Goal: Task Accomplishment & Management: Use online tool/utility

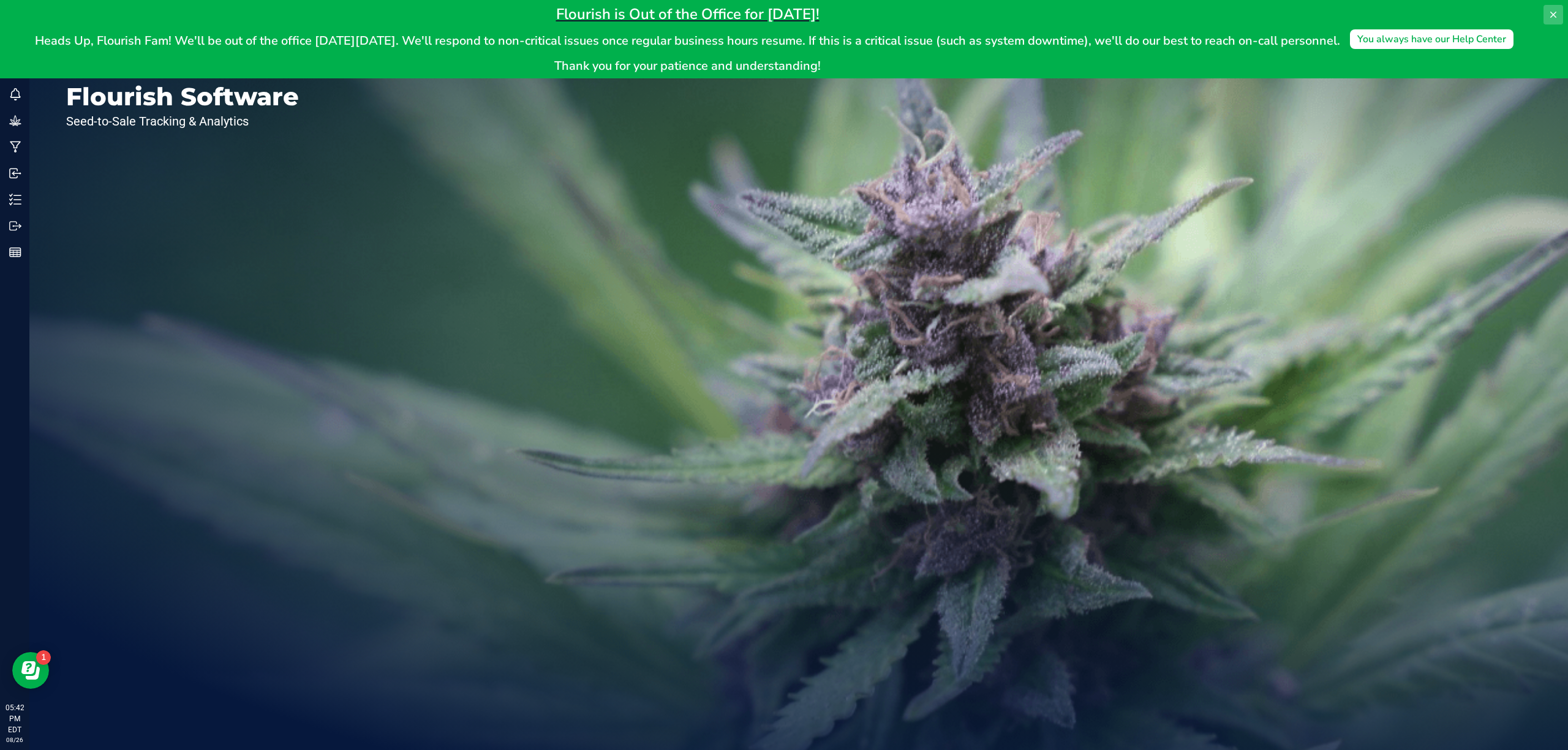
click at [1554, 20] on button at bounding box center [1553, 14] width 19 height 19
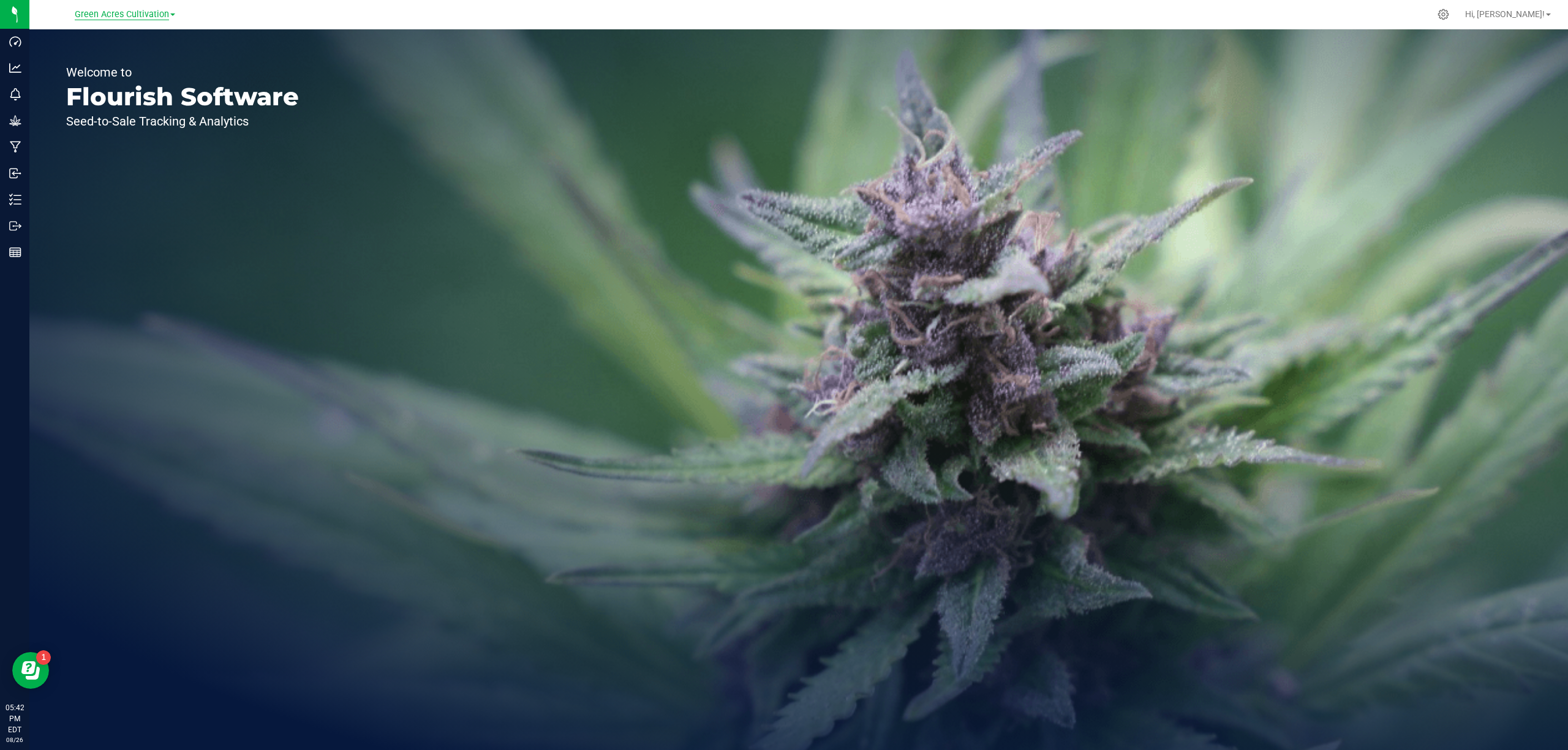
click at [154, 10] on span "Green Acres Cultivation" at bounding box center [122, 15] width 95 height 11
click at [142, 62] on link "Green Acres Manufacturing" at bounding box center [125, 59] width 179 height 16
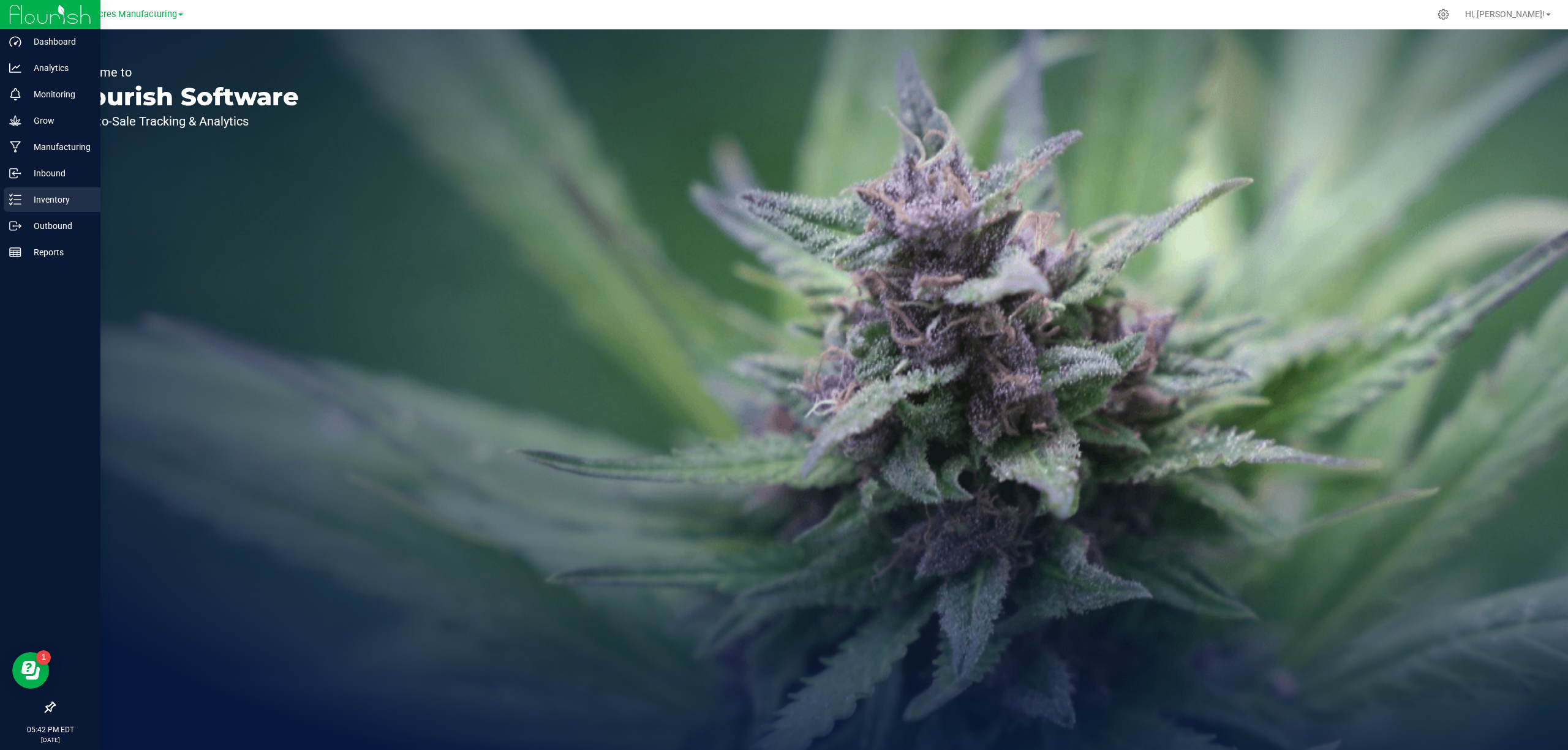
click at [53, 199] on p "Inventory" at bounding box center [58, 199] width 74 height 15
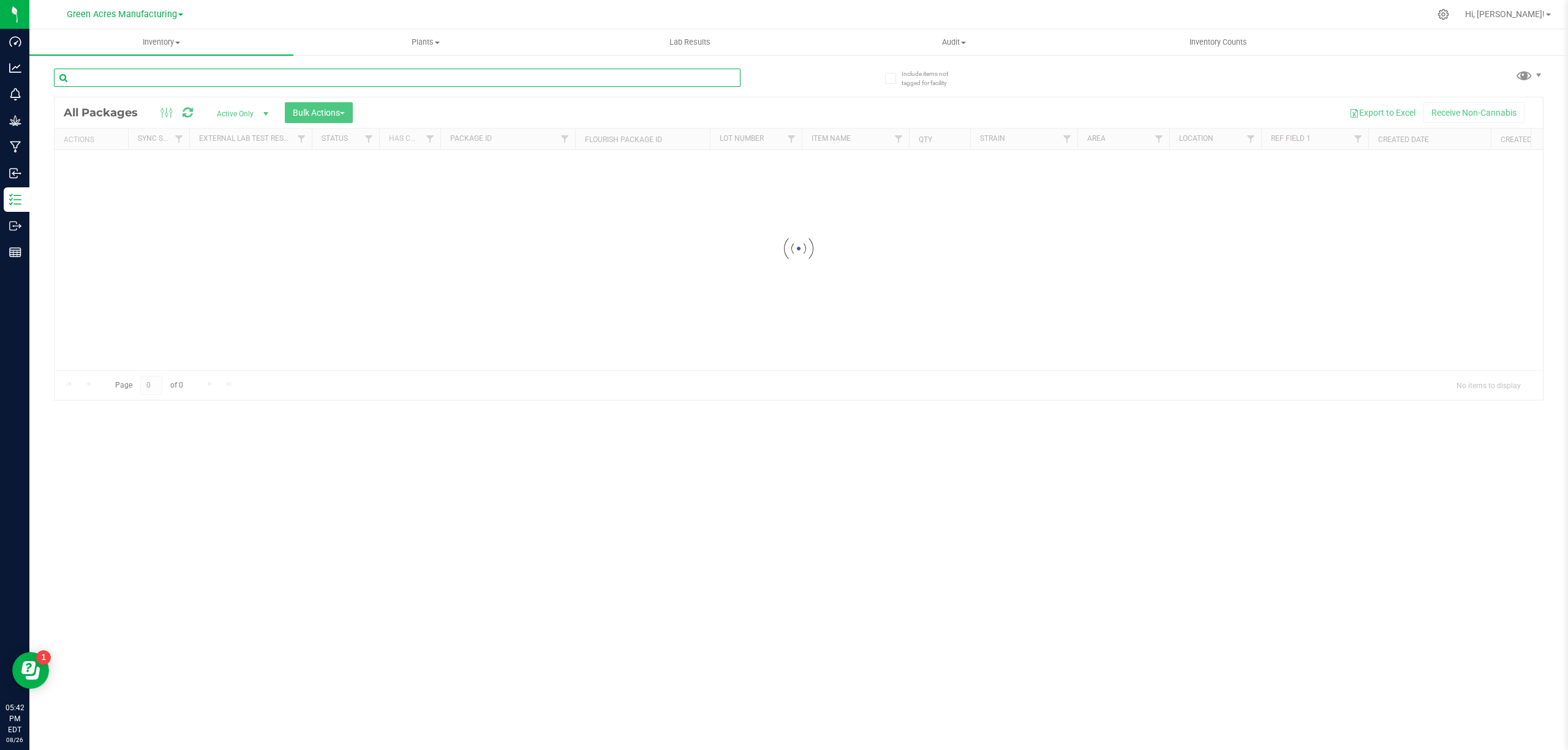
click at [186, 80] on input "text" at bounding box center [396, 78] width 687 height 19
click at [254, 79] on input "text" at bounding box center [396, 78] width 687 height 19
click at [312, 77] on input "text" at bounding box center [396, 78] width 687 height 19
click at [714, 77] on input "text" at bounding box center [396, 78] width 687 height 19
click at [760, 76] on div at bounding box center [426, 77] width 745 height 40
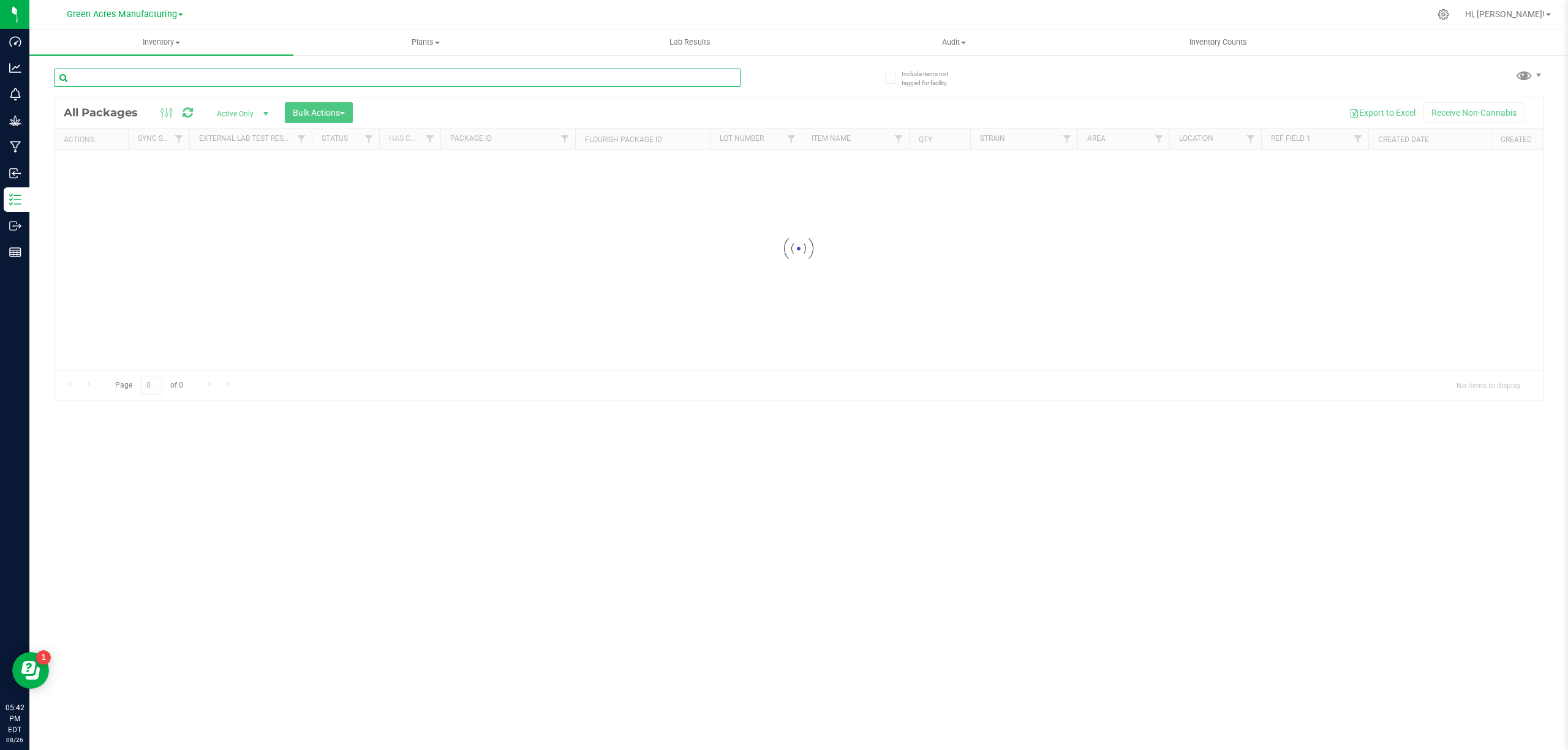
click at [715, 76] on input "text" at bounding box center [396, 78] width 687 height 19
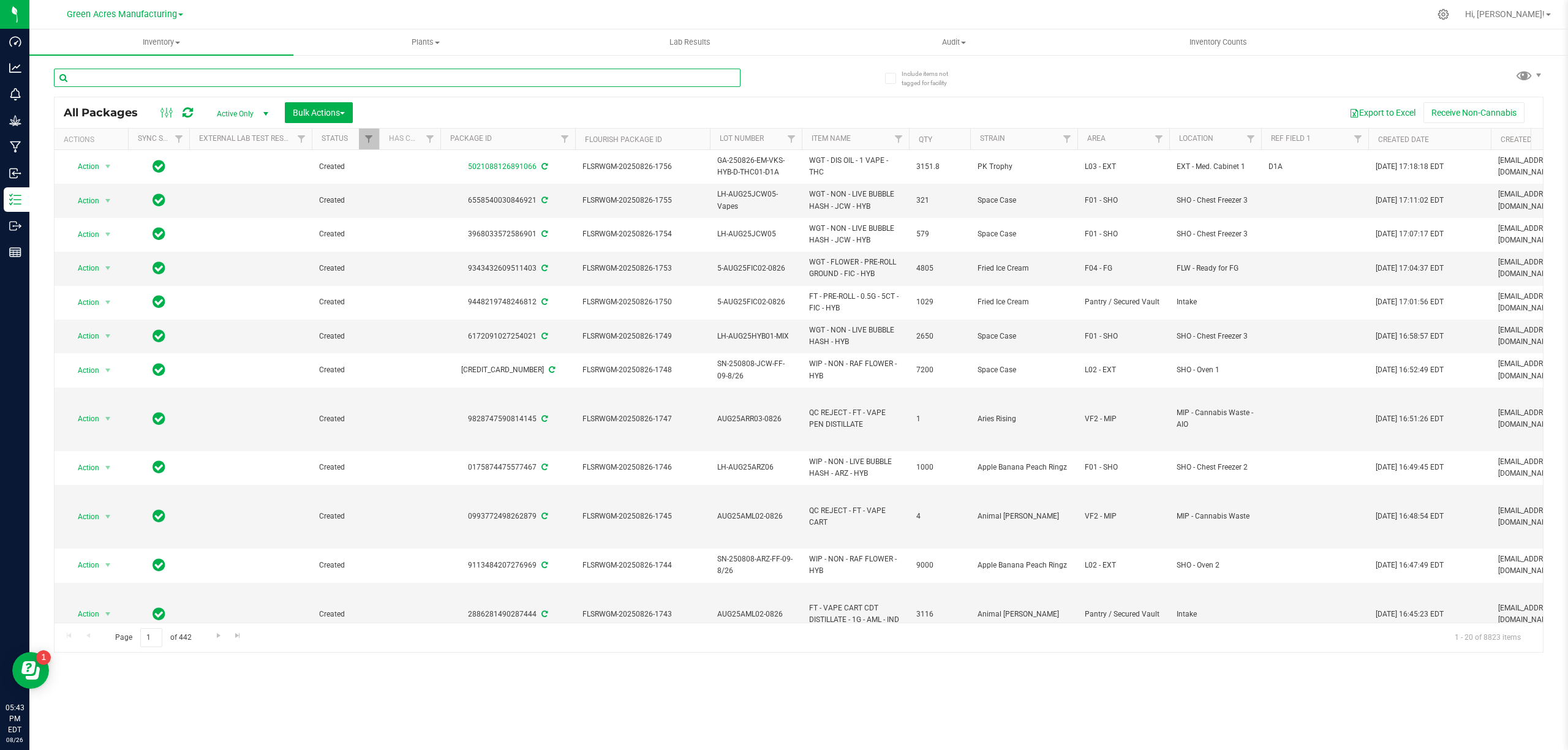
click at [353, 77] on input "text" at bounding box center [396, 78] width 687 height 19
click at [1164, 136] on span "Filter" at bounding box center [1159, 139] width 10 height 10
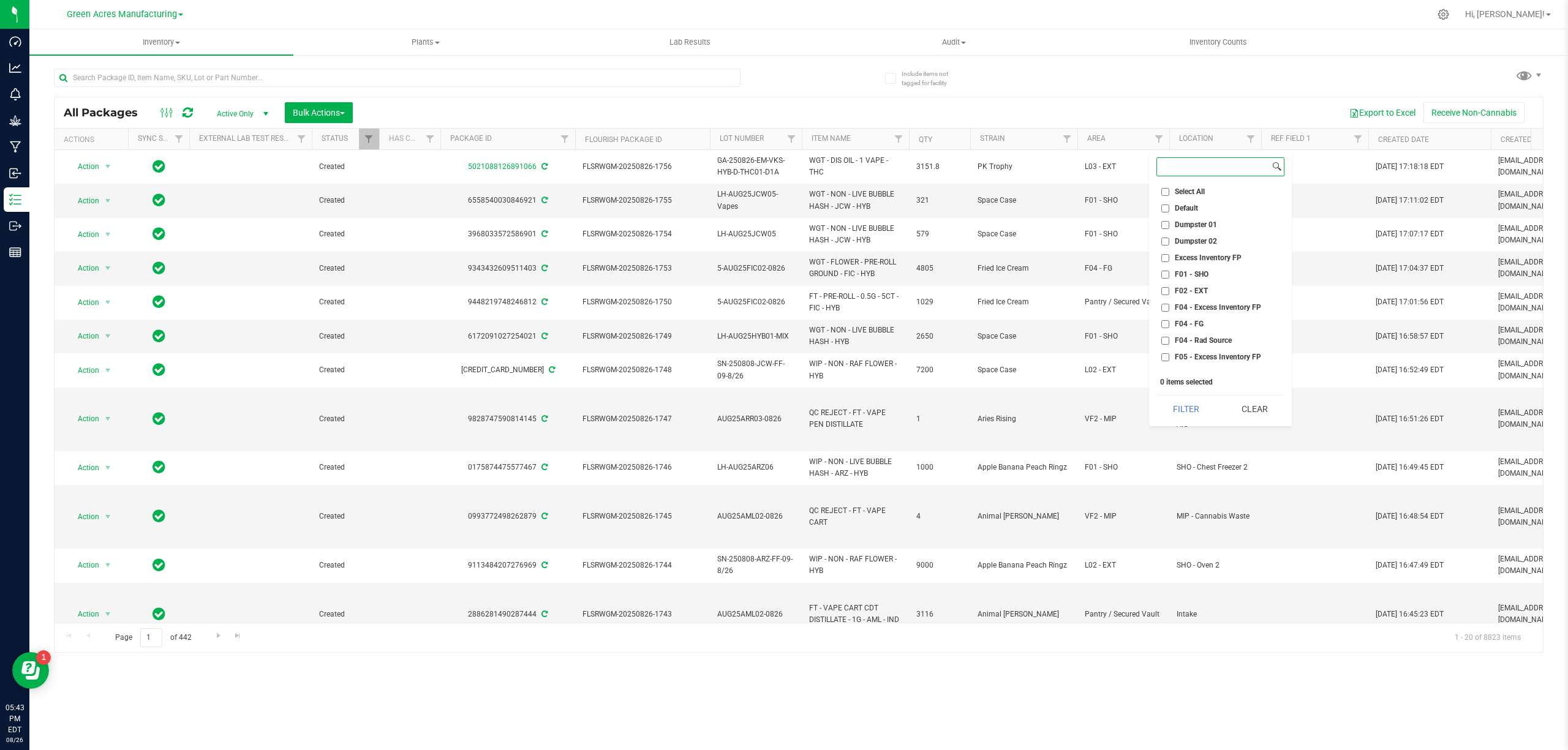
click at [1180, 171] on input at bounding box center [1213, 167] width 112 height 18
type input "l"
type input "vf1"
click at [1186, 209] on span "VF1 - GEL" at bounding box center [1192, 211] width 33 height 7
click at [1169, 209] on input "VF1 - GEL" at bounding box center [1165, 212] width 8 height 8
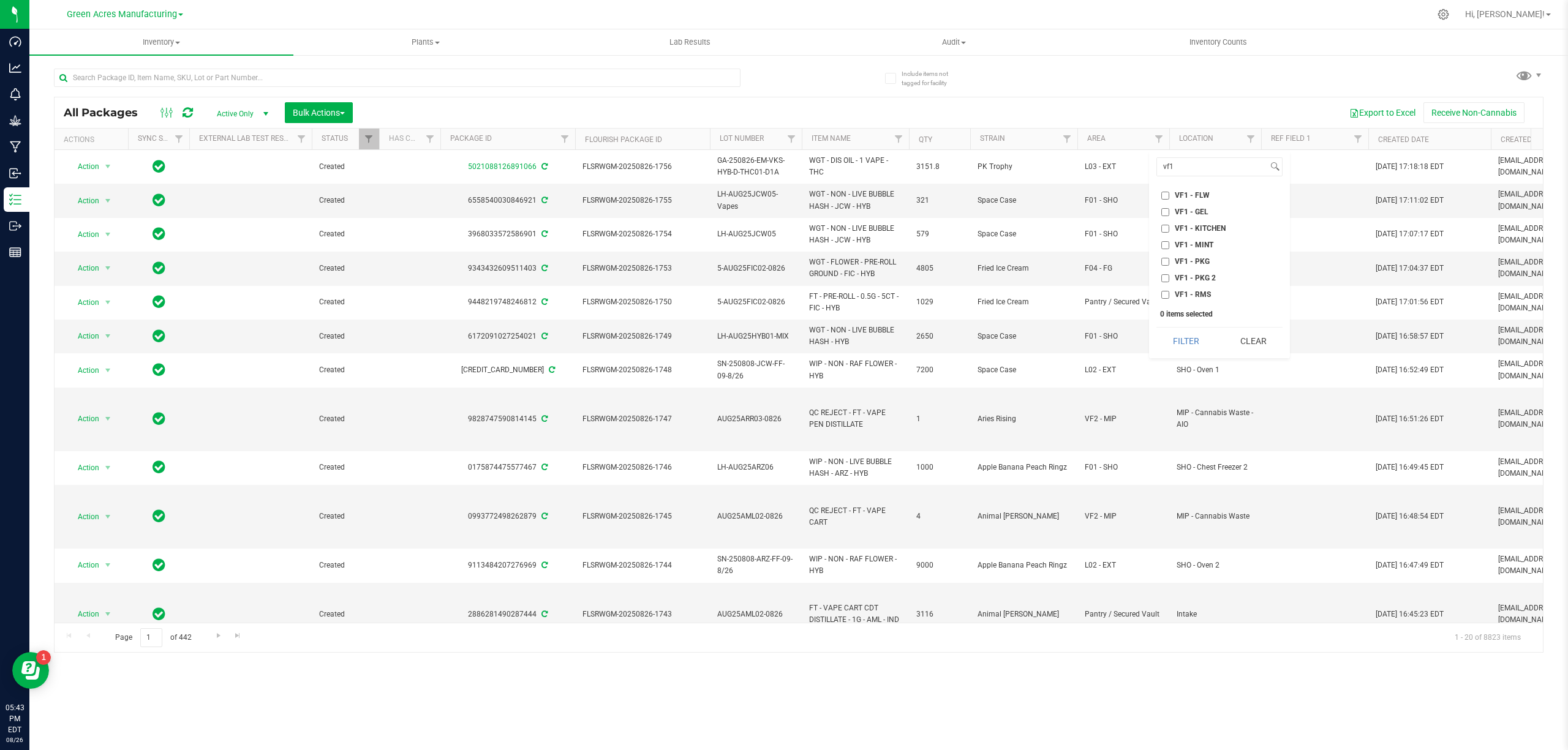
checkbox input "true"
click at [1196, 226] on span "VF1 - KITCHEN" at bounding box center [1201, 228] width 51 height 7
click at [1169, 226] on input "VF1 - KITCHEN" at bounding box center [1165, 229] width 8 height 8
checkbox input "true"
click at [1199, 244] on span "VF1 - MINT" at bounding box center [1195, 244] width 39 height 7
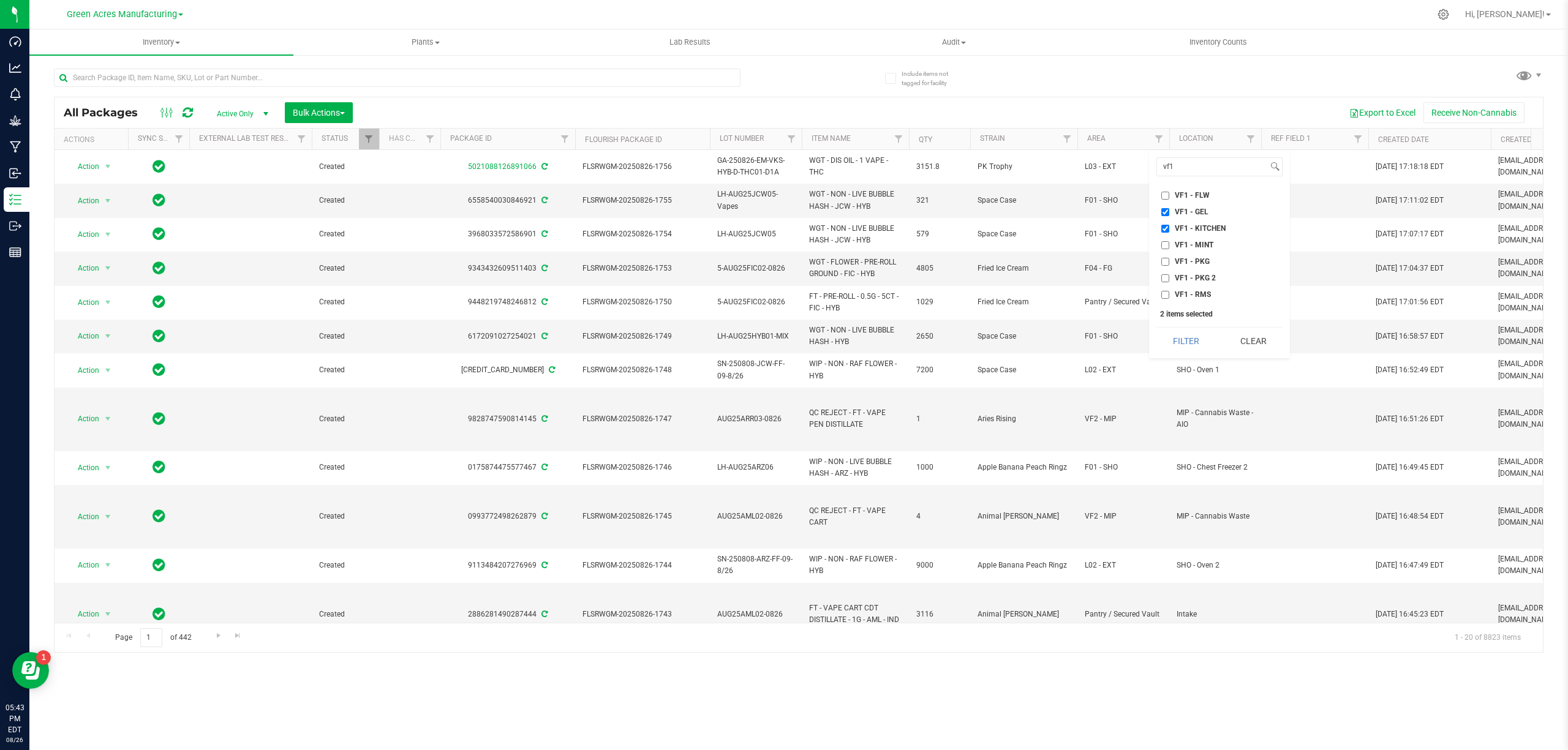
click at [1169, 244] on input "VF1 - MINT" at bounding box center [1165, 245] width 8 height 8
checkbox input "true"
click at [1199, 261] on span "VF1 - PKG" at bounding box center [1192, 261] width 35 height 7
click at [1169, 261] on input "VF1 - PKG" at bounding box center [1165, 261] width 8 height 8
checkbox input "true"
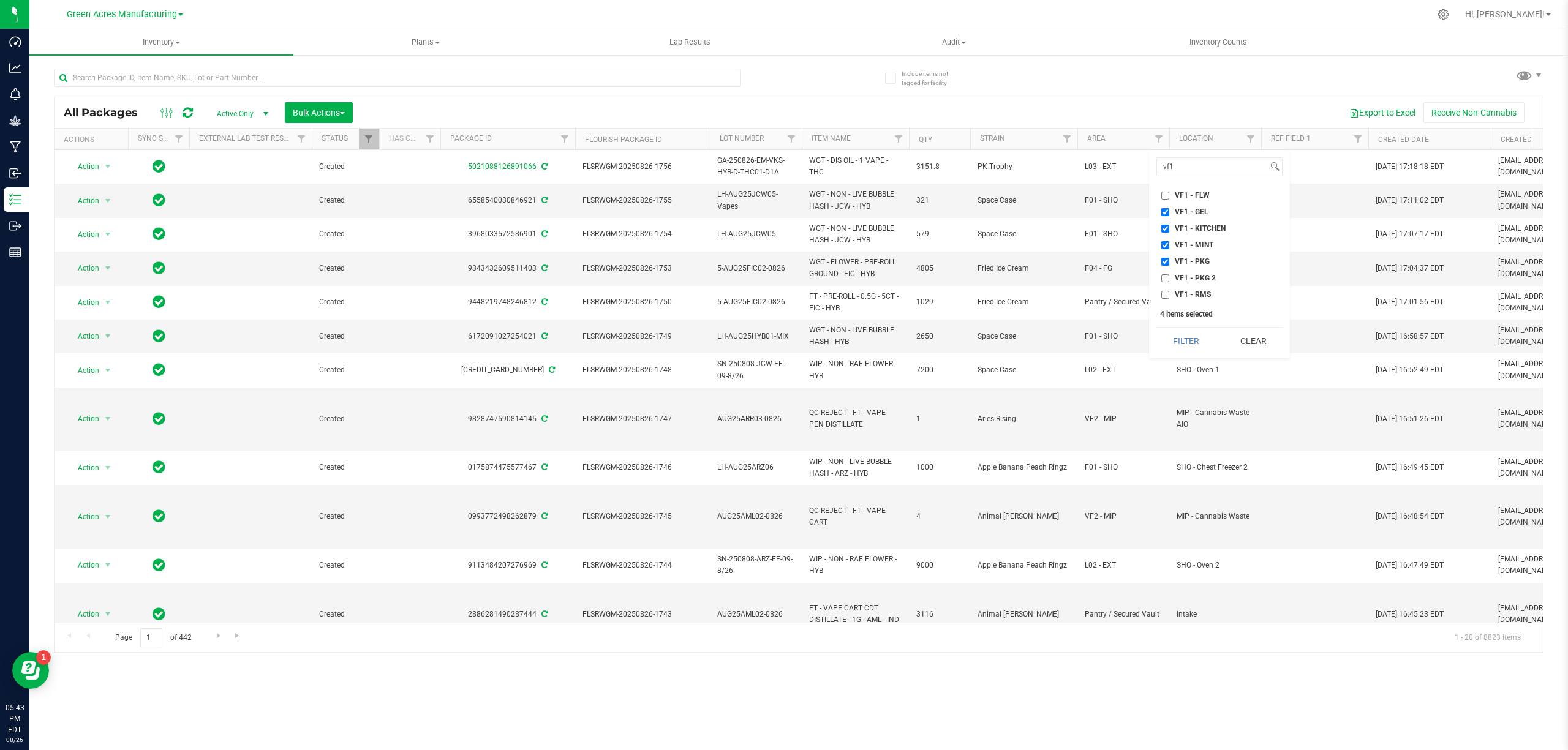
click at [1199, 275] on span "VF1 - PKG 2" at bounding box center [1196, 278] width 41 height 7
click at [1169, 275] on input "VF1 - PKG 2" at bounding box center [1165, 278] width 8 height 8
checkbox input "true"
click at [1191, 338] on button "Filter" at bounding box center [1186, 340] width 59 height 27
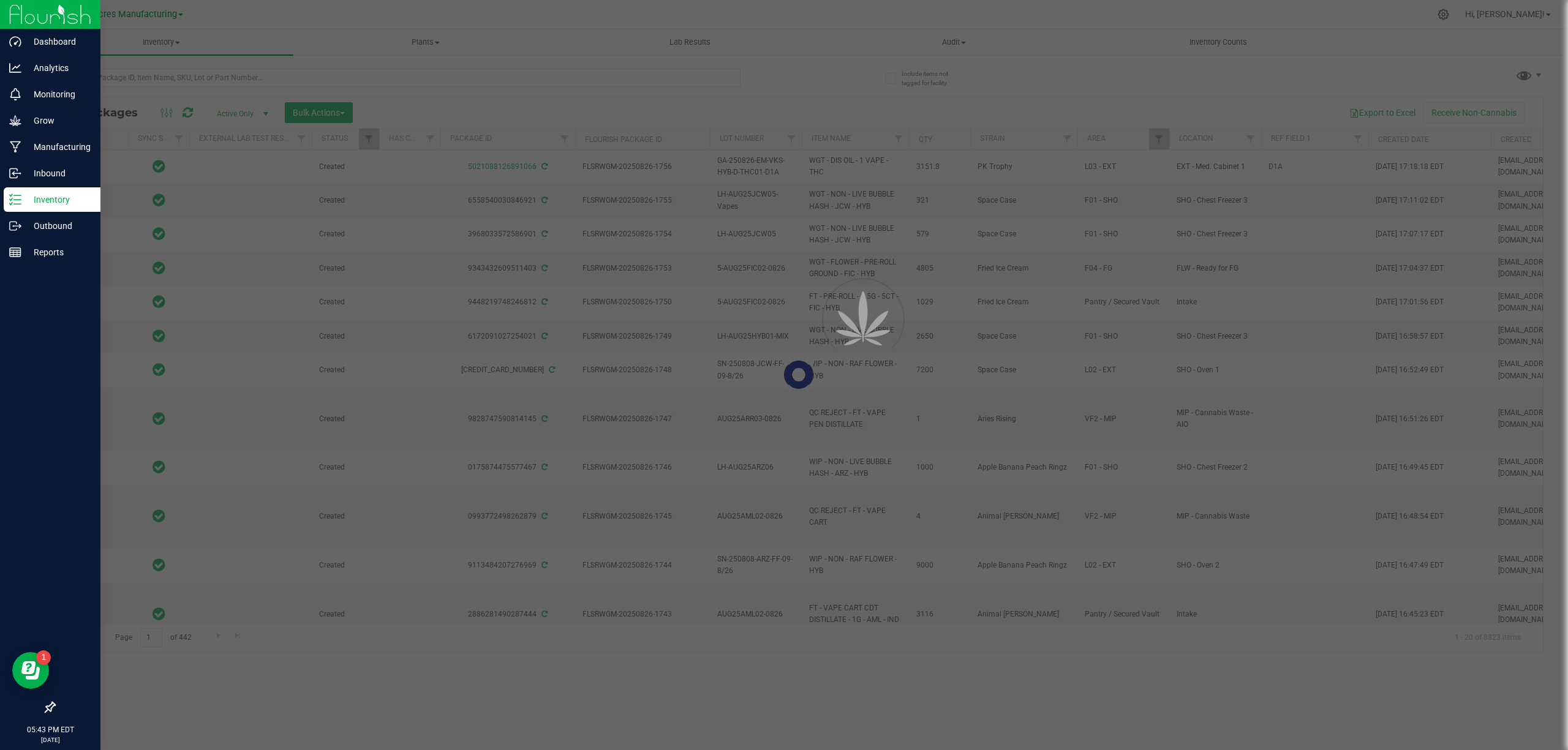
type input "[DATE]"
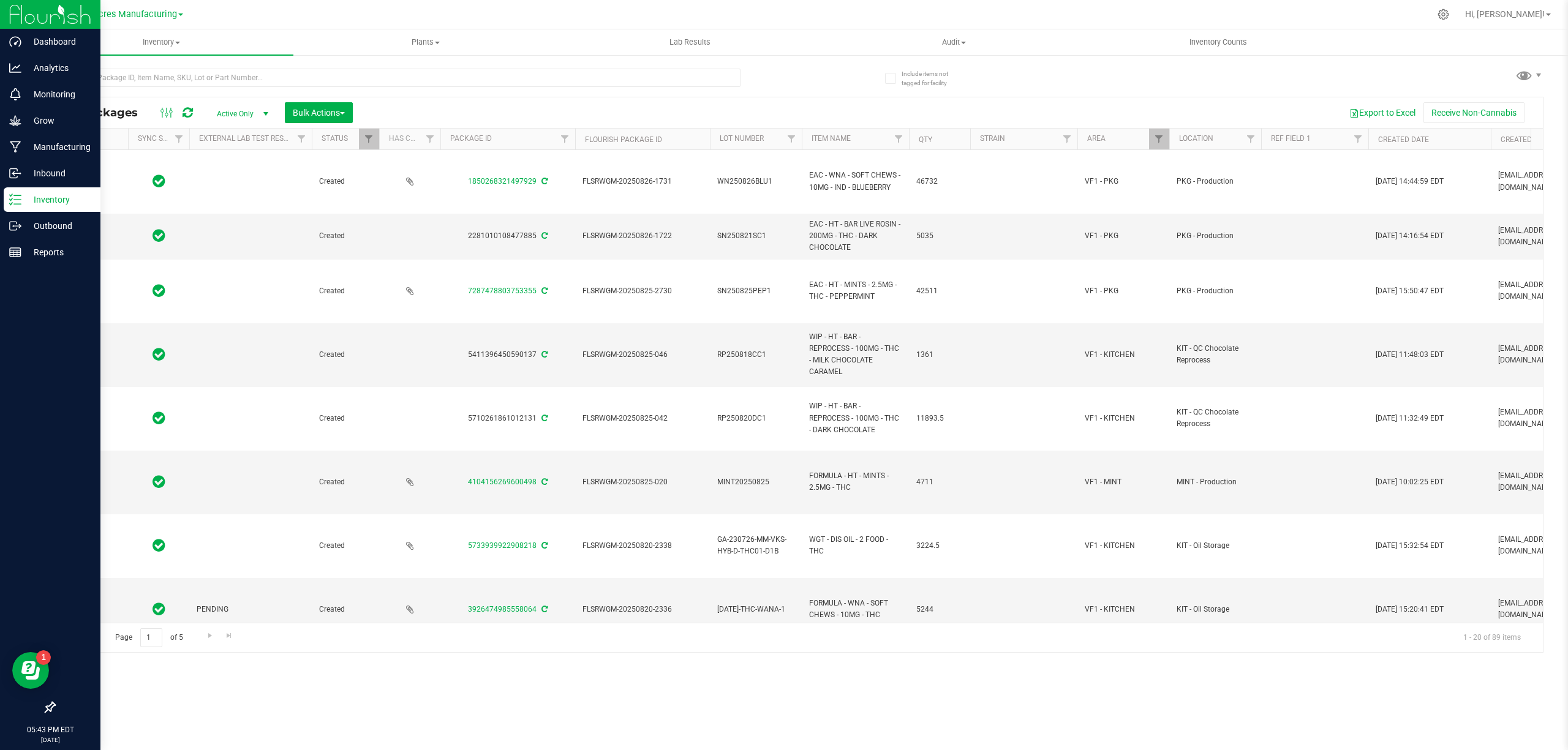
type input "[DATE]"
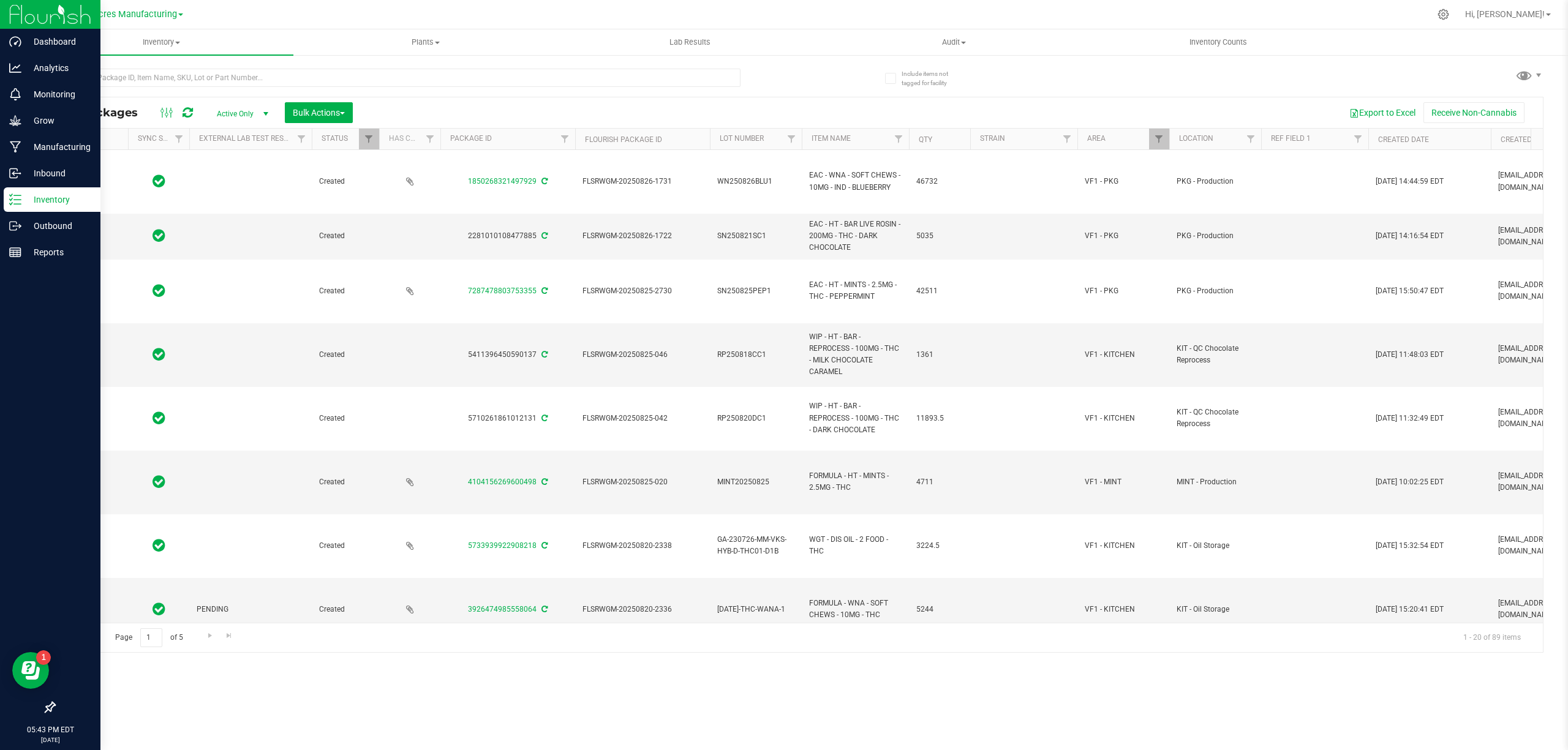
type input "[DATE]"
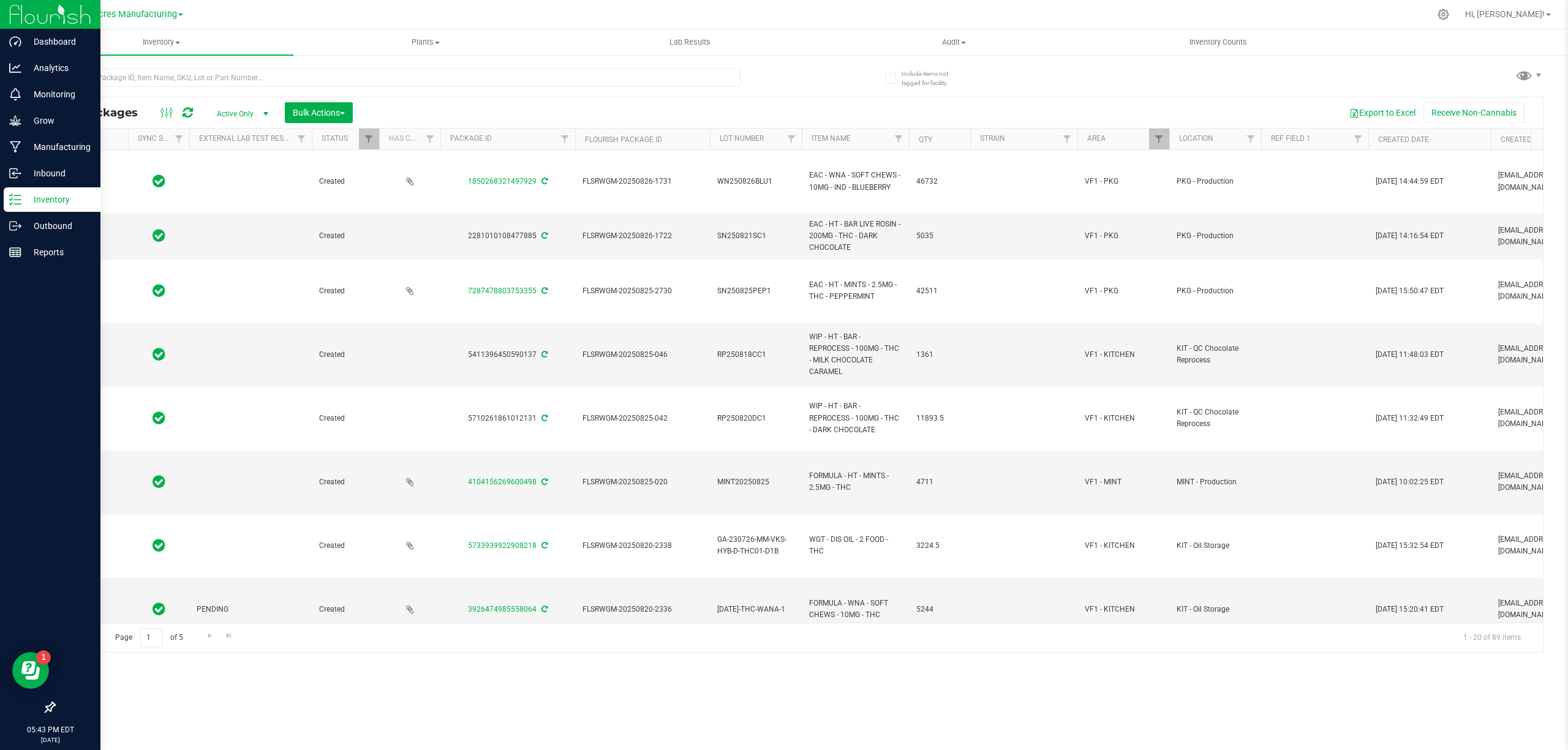
type input "[DATE]"
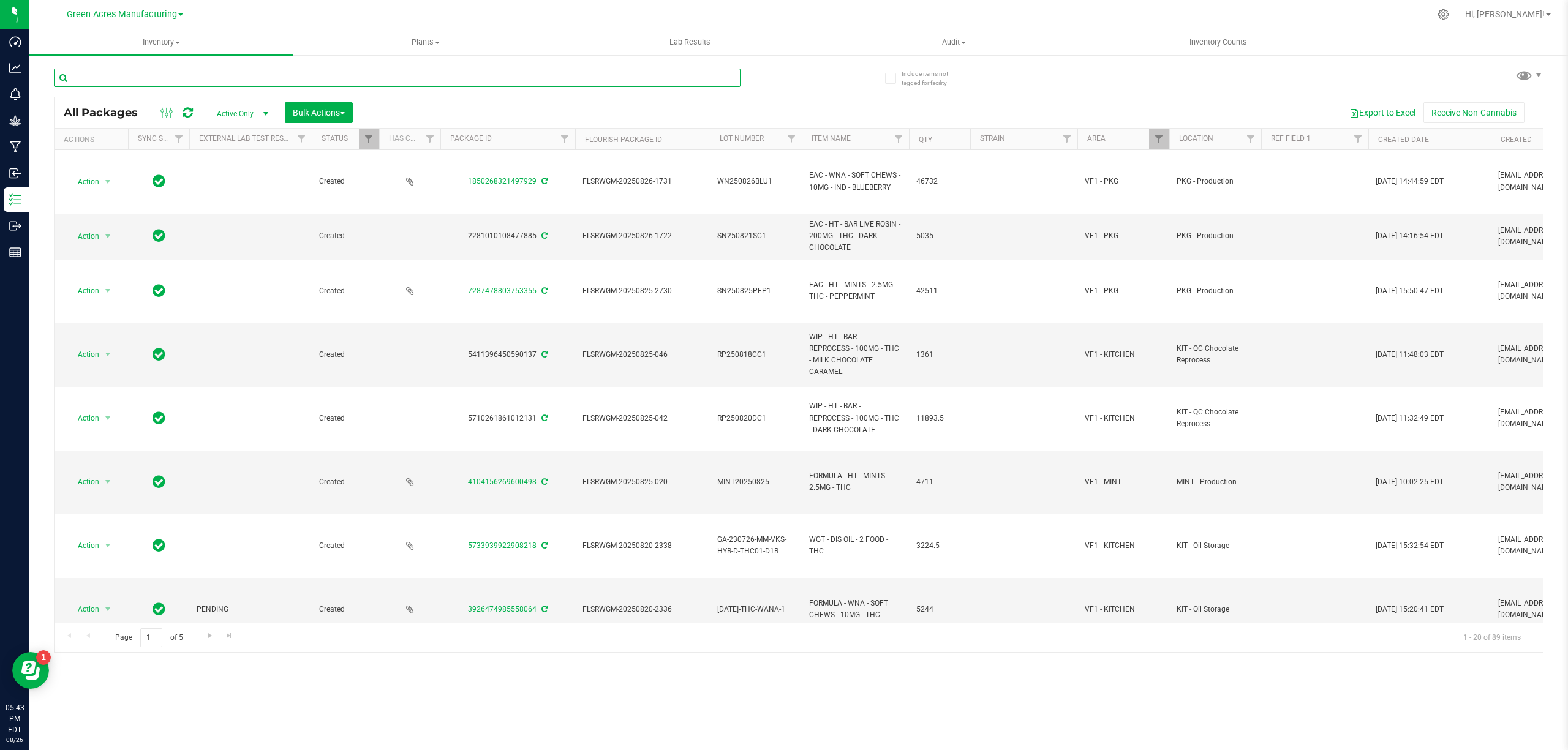
drag, startPoint x: 253, startPoint y: 68, endPoint x: 258, endPoint y: 77, distance: 10.3
click at [254, 71] on input "text" at bounding box center [396, 78] width 687 height 19
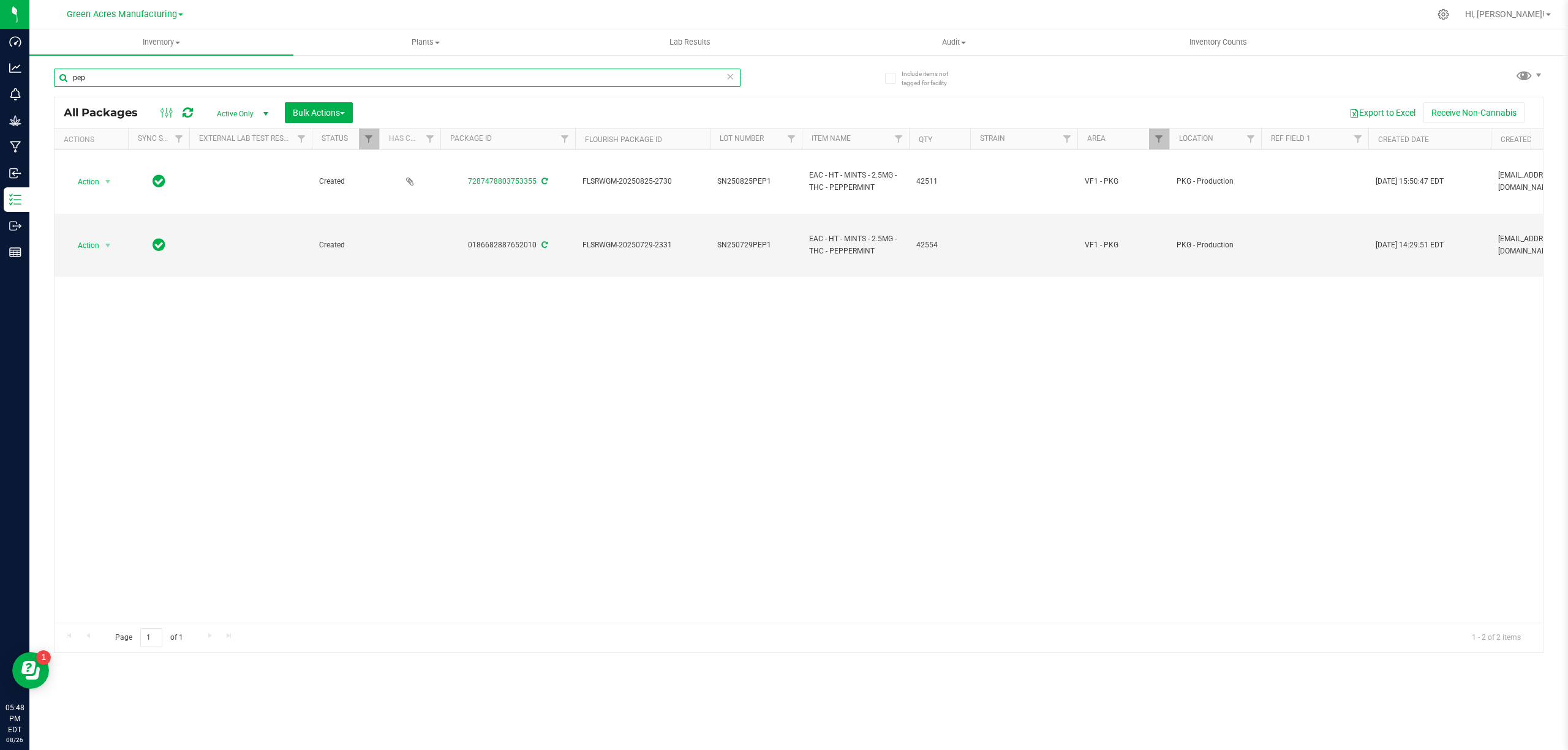
click at [545, 70] on input "pep" at bounding box center [396, 78] width 687 height 19
type input "m"
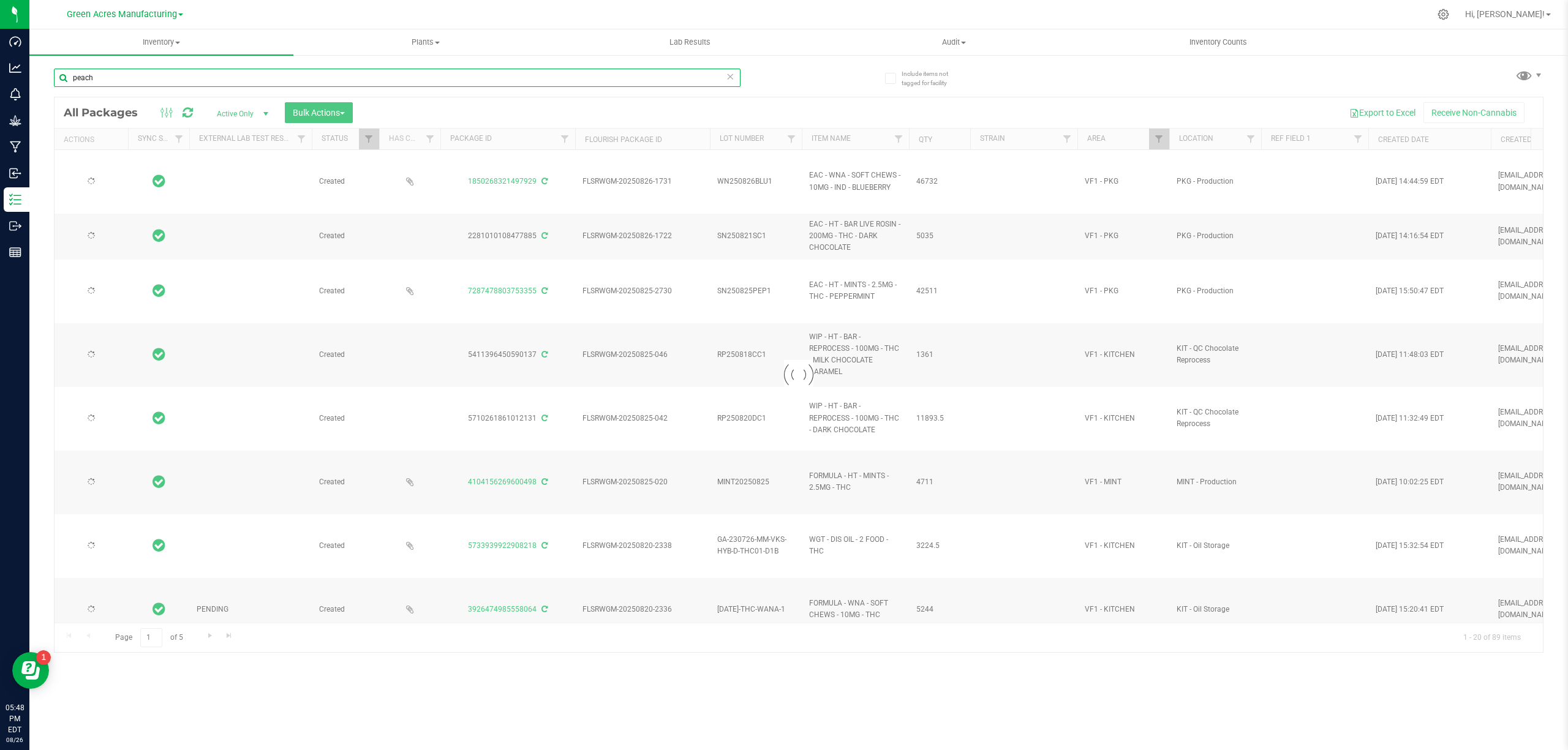
type input "peach"
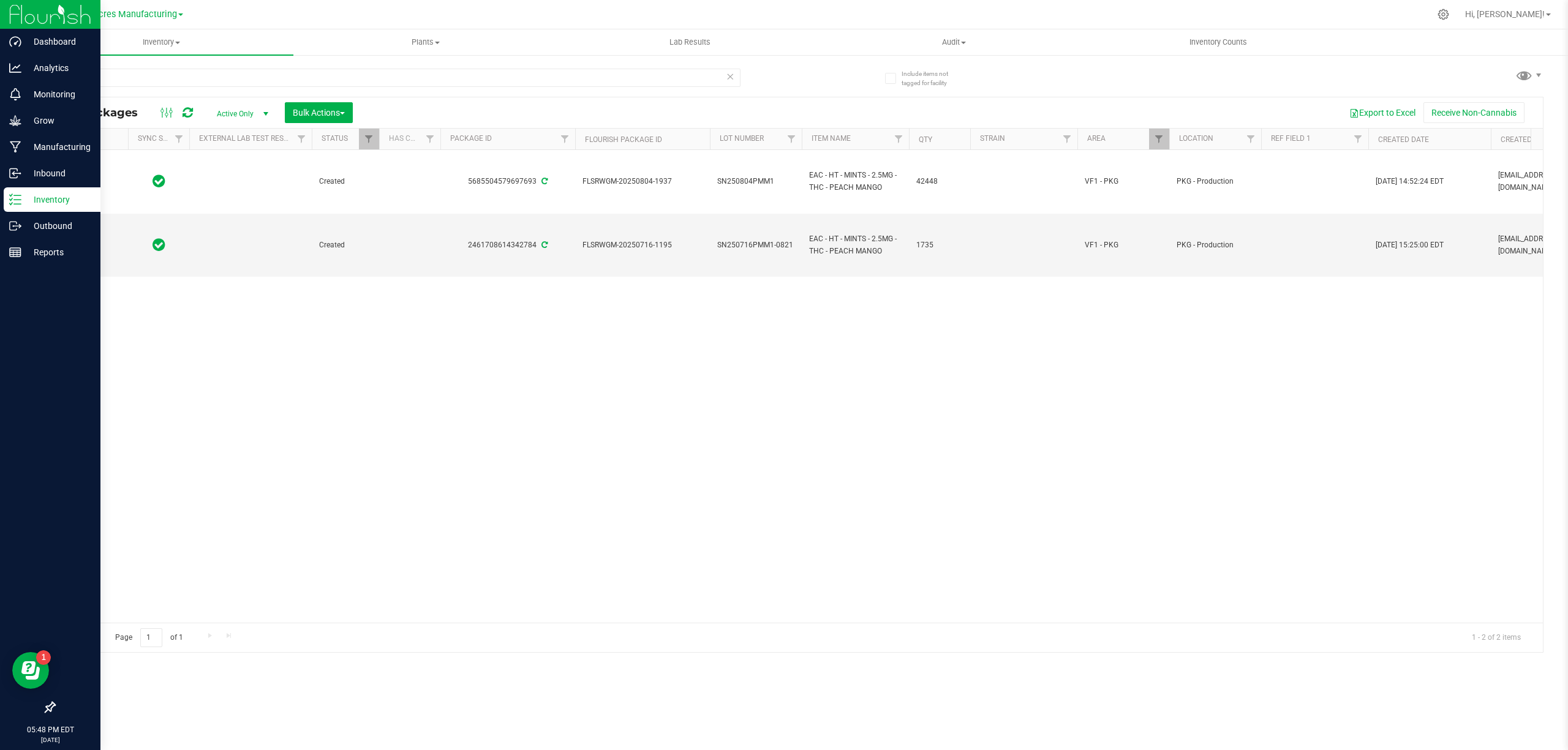
type input "[DATE]"
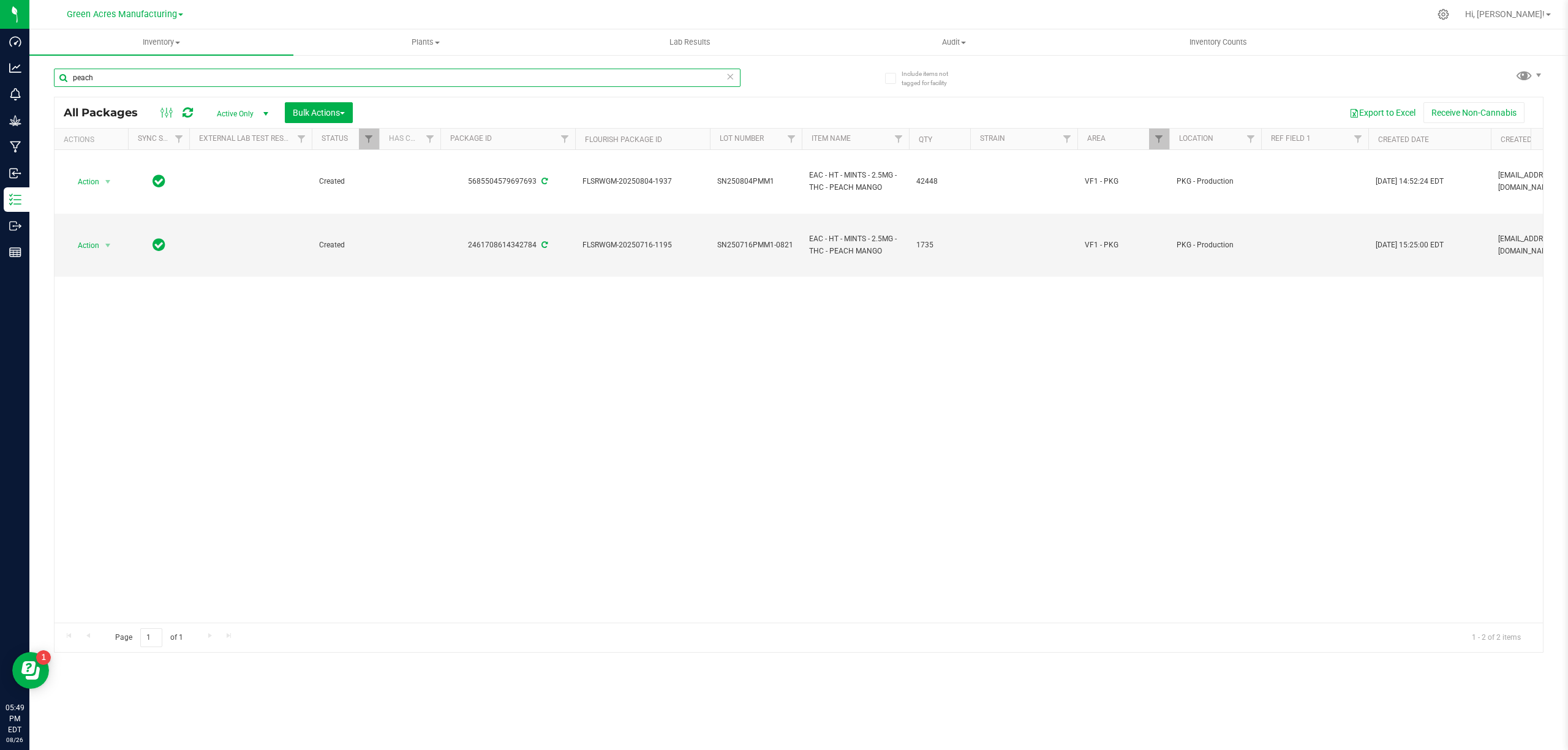
click at [292, 72] on input "peach" at bounding box center [396, 78] width 687 height 19
type input "black"
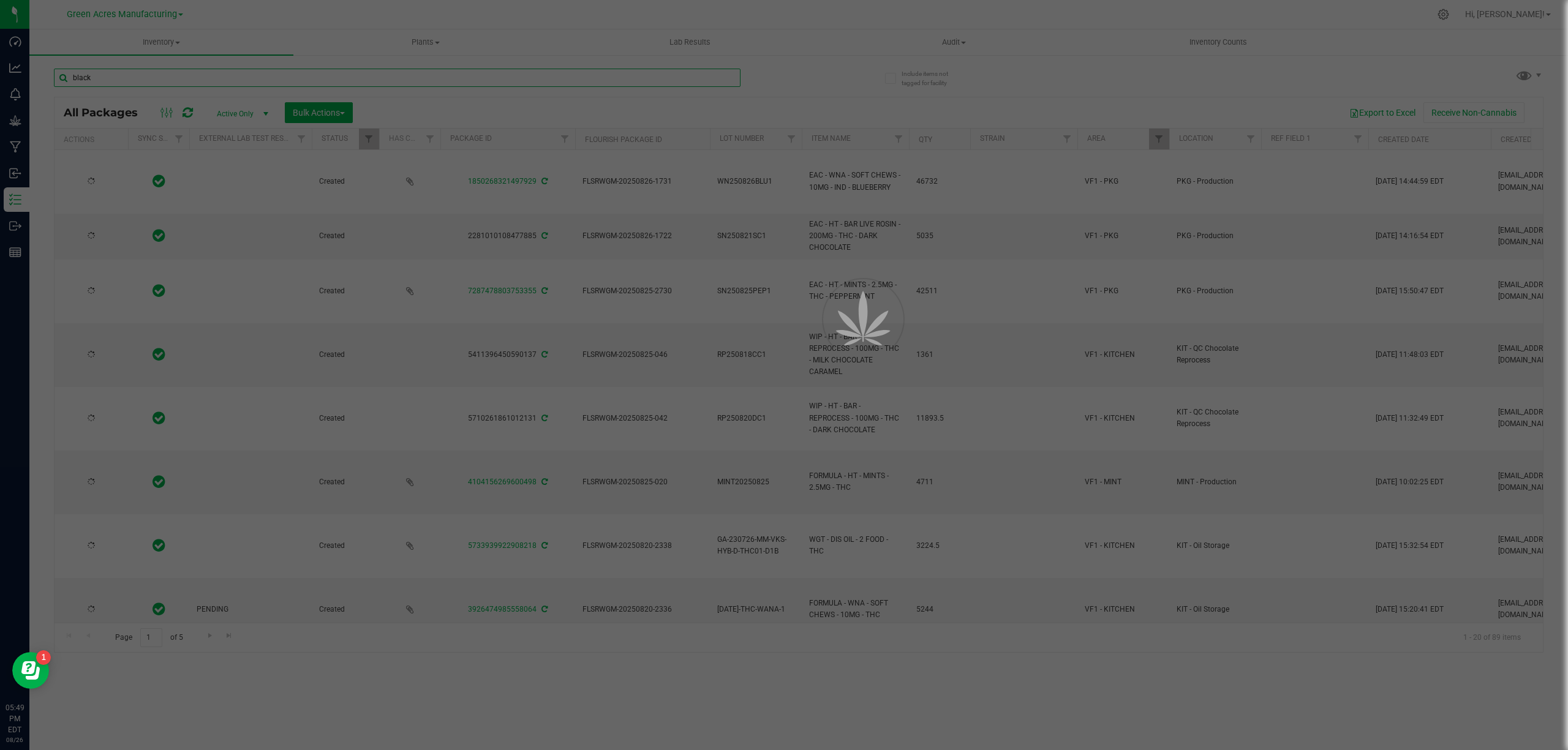
type input "[DATE]"
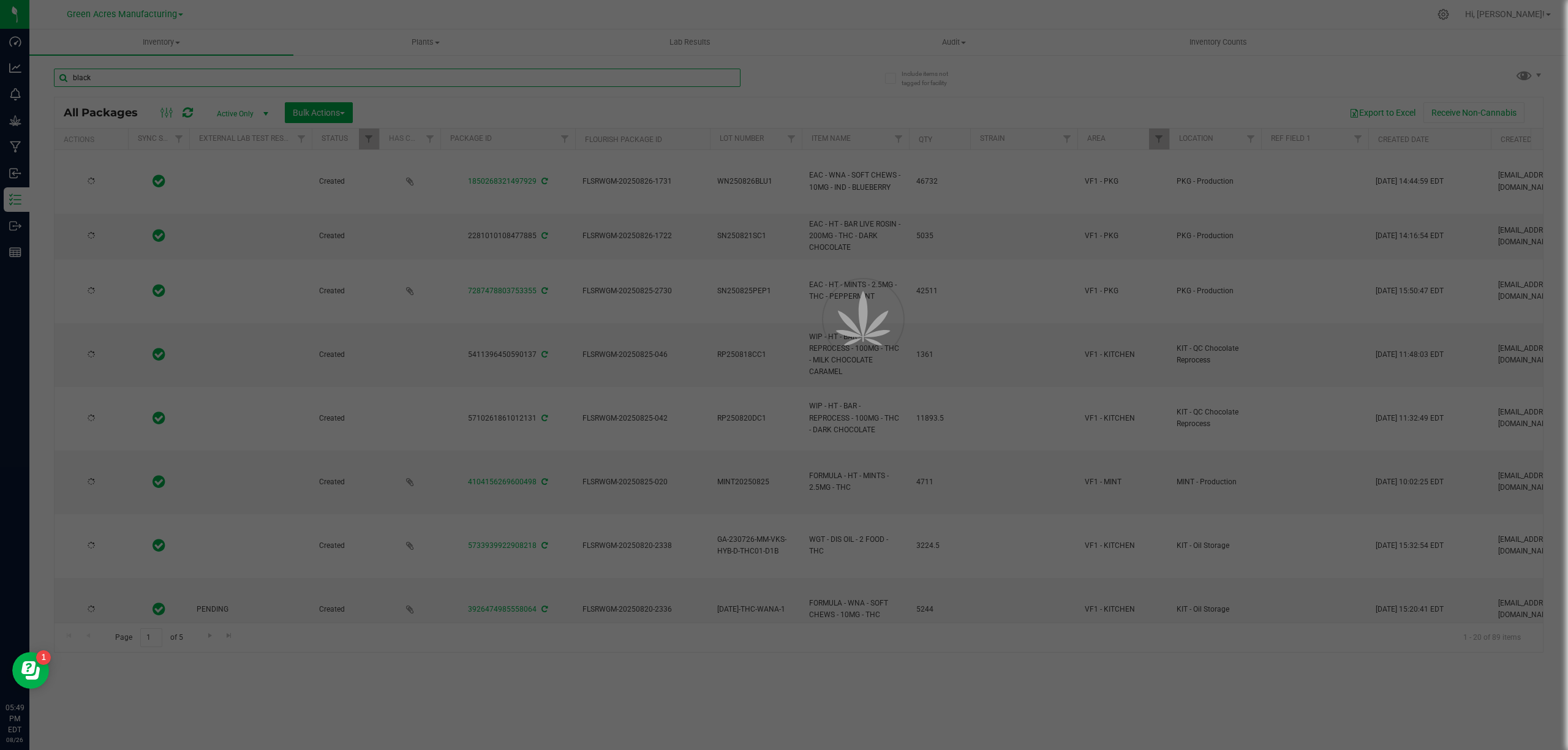
type input "[DATE]"
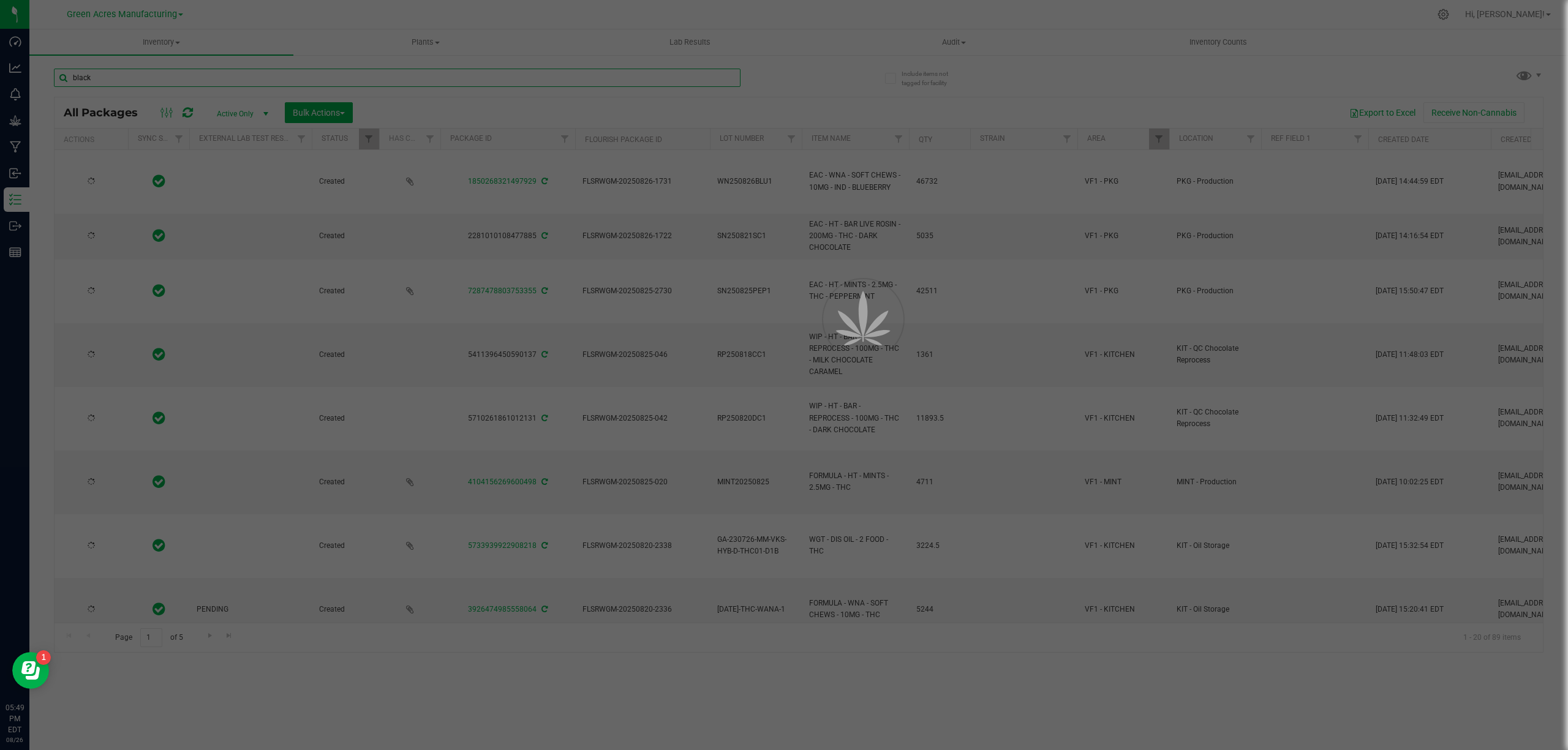
type input "[DATE]"
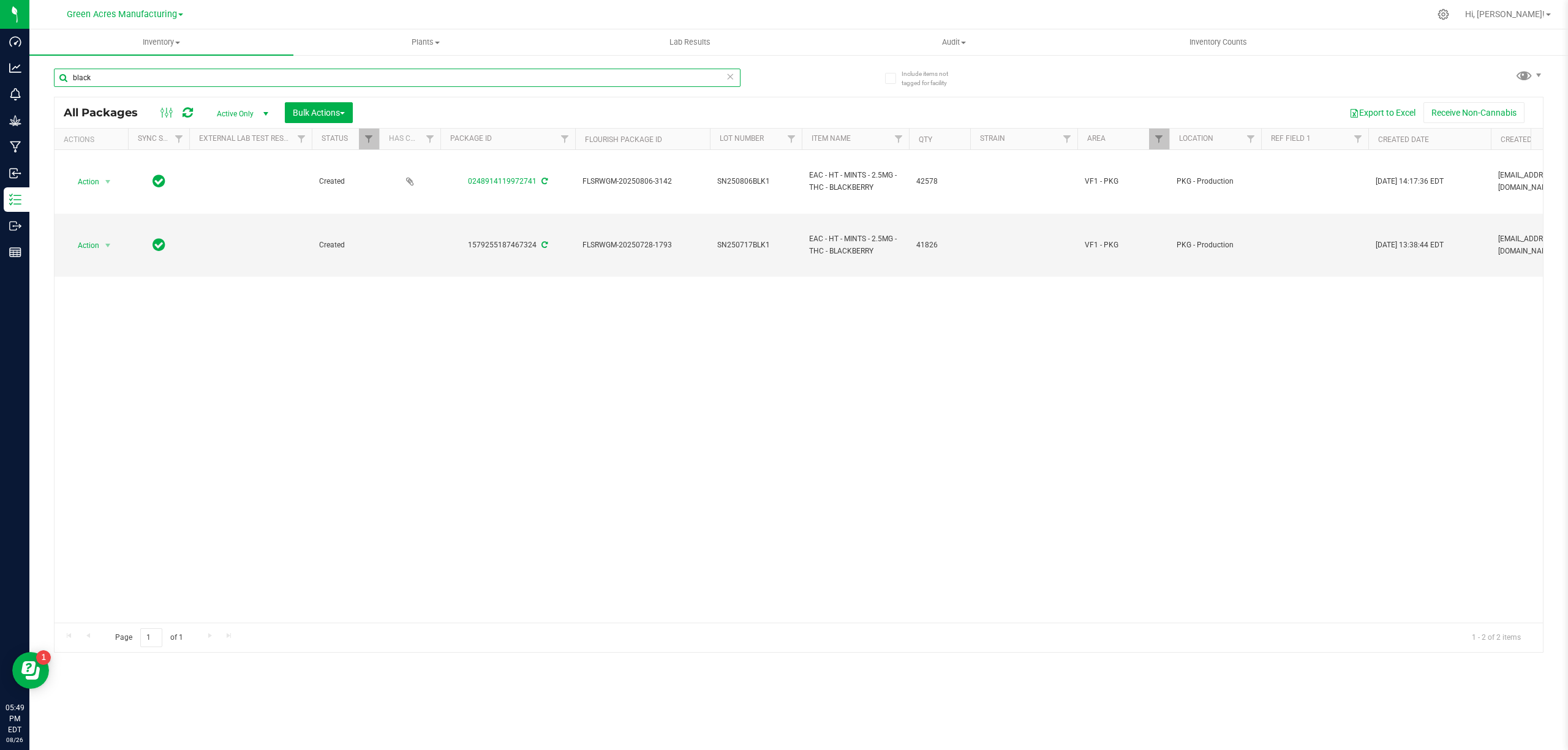
type input "black"
click at [704, 388] on div "Action Action Adjust qty Create package Edit attributes Global inventory Locate…" at bounding box center [798, 386] width 1489 height 473
click at [624, 391] on div "Action Action Adjust qty Create package Edit attributes Global inventory Locate…" at bounding box center [798, 386] width 1489 height 473
